Goal: Task Accomplishment & Management: Complete application form

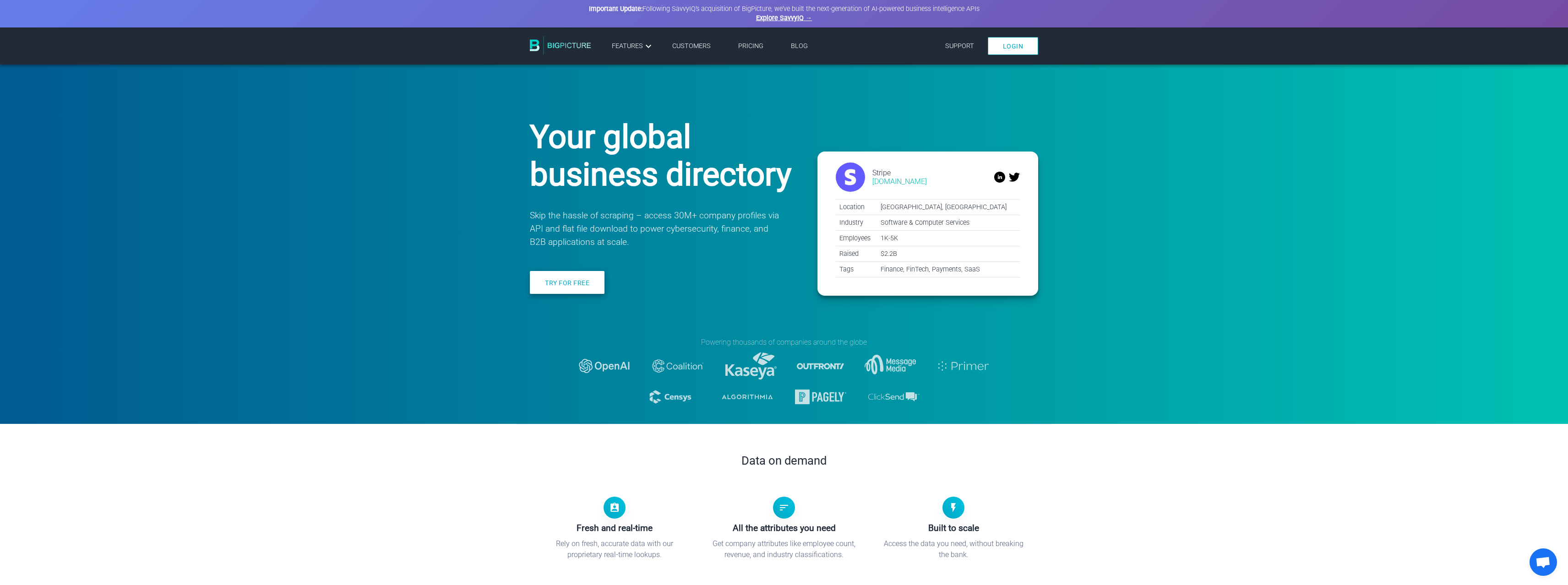
click at [570, 282] on link "Try for free" at bounding box center [567, 282] width 75 height 23
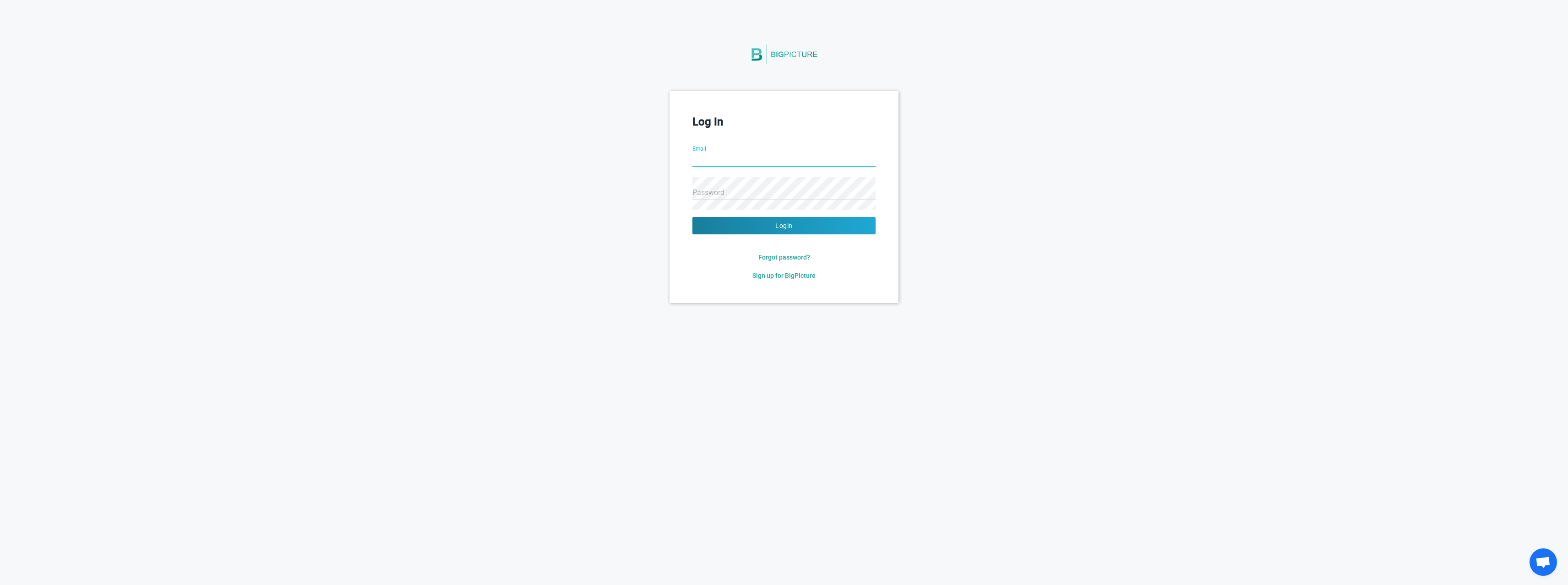
click at [707, 161] on input "Email" at bounding box center [784, 160] width 183 height 33
click at [0, 303] on com-1password-button at bounding box center [0, 303] width 0 height 0
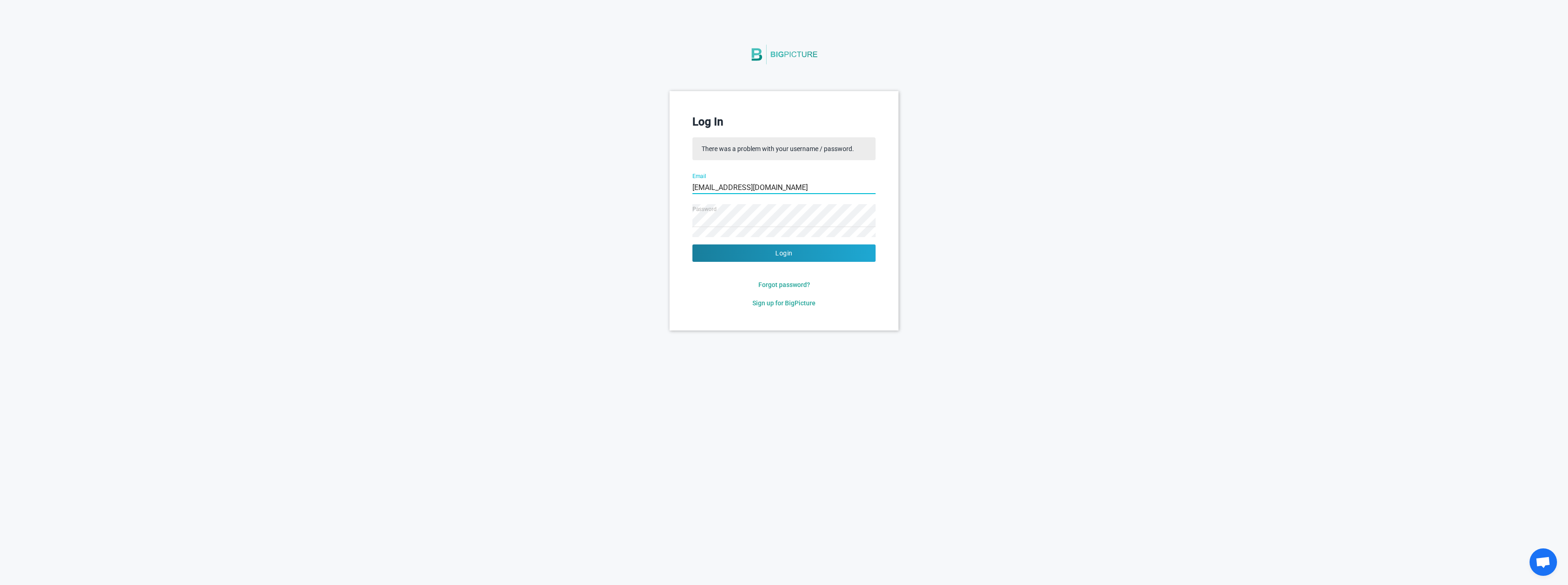
click at [763, 191] on input "[EMAIL_ADDRESS][DOMAIN_NAME]" at bounding box center [784, 187] width 183 height 33
click at [0, 331] on com-1password-button at bounding box center [0, 331] width 0 height 0
drag, startPoint x: 777, startPoint y: 179, endPoint x: 774, endPoint y: 183, distance: 5.0
click at [777, 180] on input "[EMAIL_ADDRESS][DOMAIN_NAME]" at bounding box center [784, 187] width 183 height 33
drag, startPoint x: 758, startPoint y: 187, endPoint x: 670, endPoint y: 184, distance: 88.1
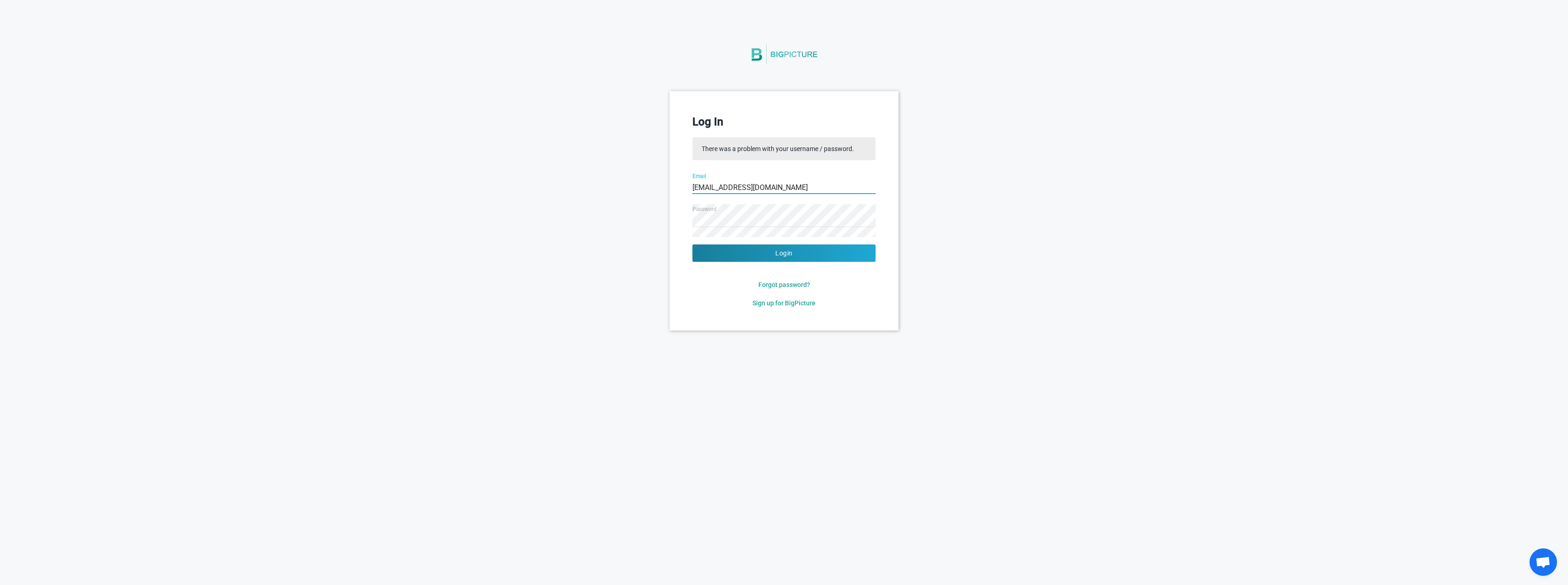
click at [670, 183] on div "Log In There was a problem with your username / password. Email [EMAIL_ADDRESS]…" at bounding box center [784, 211] width 229 height 239
type input "[EMAIL_ADDRESS][DOMAIN_NAME]"
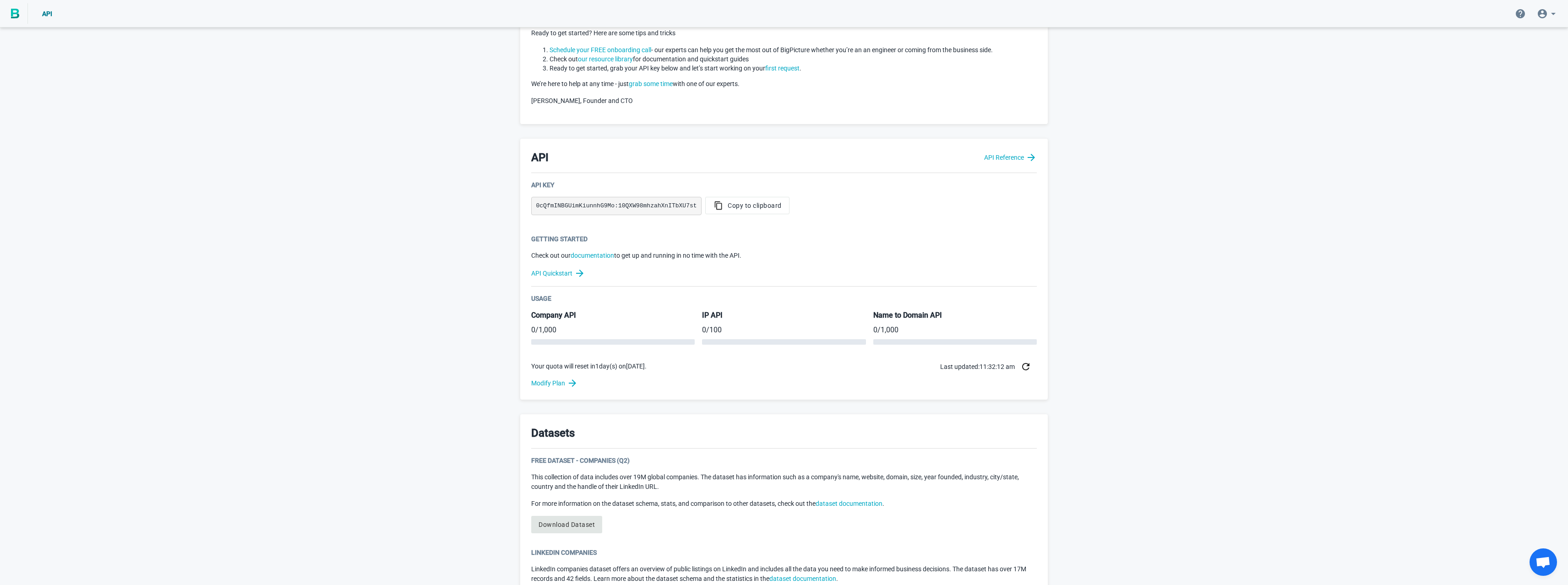
scroll to position [77, 0]
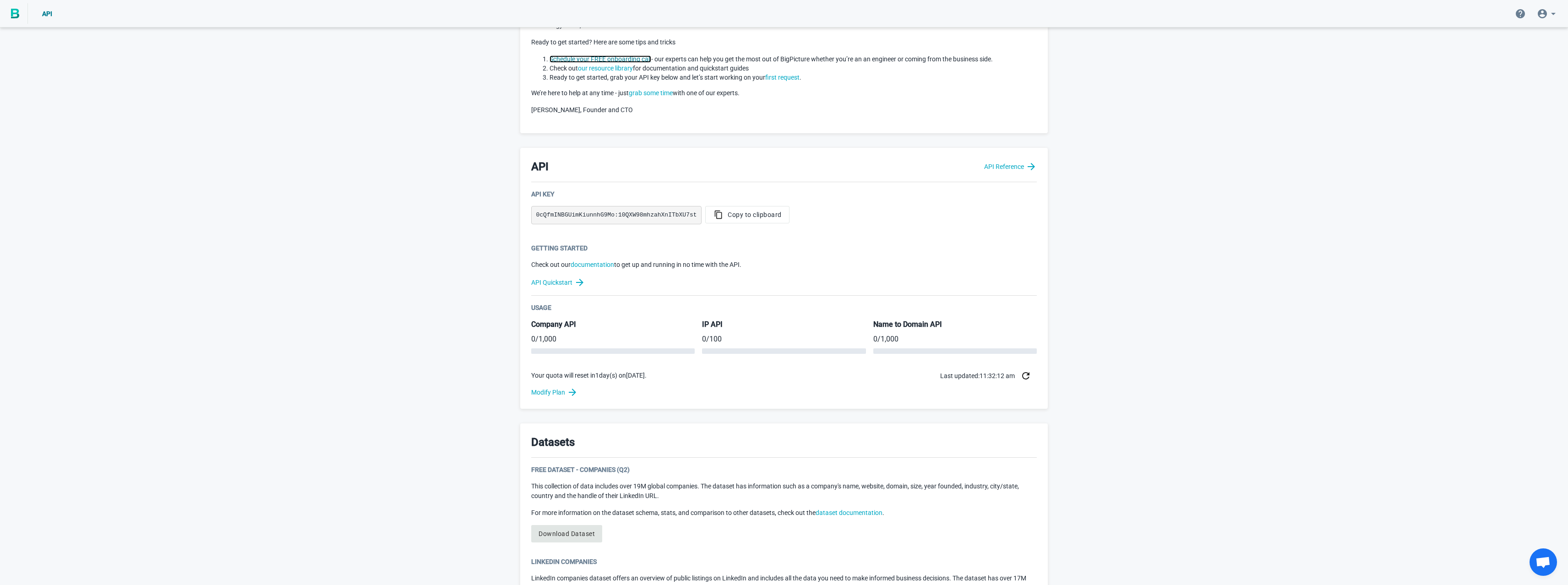
click at [579, 61] on link "Schedule your FREE onboarding call" at bounding box center [600, 59] width 102 height 7
